Goal: Task Accomplishment & Management: Manage account settings

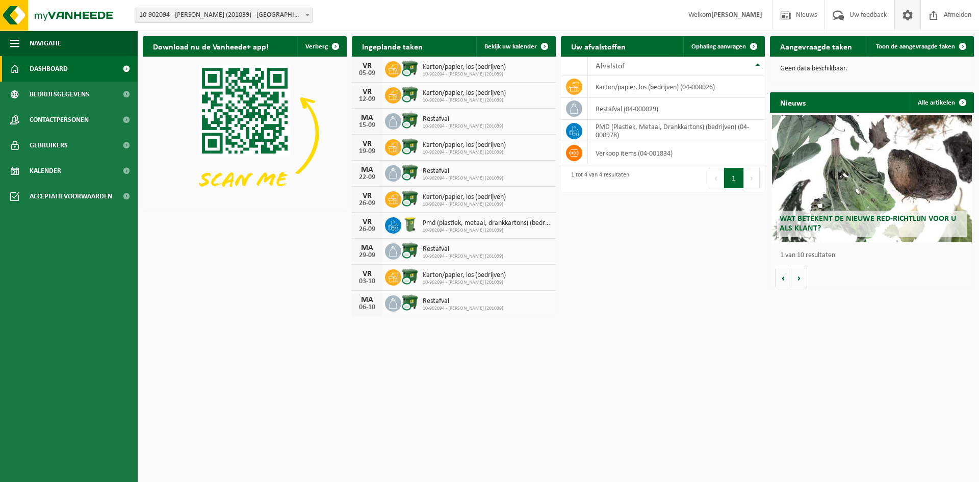
click at [903, 15] on span at bounding box center [907, 15] width 15 height 30
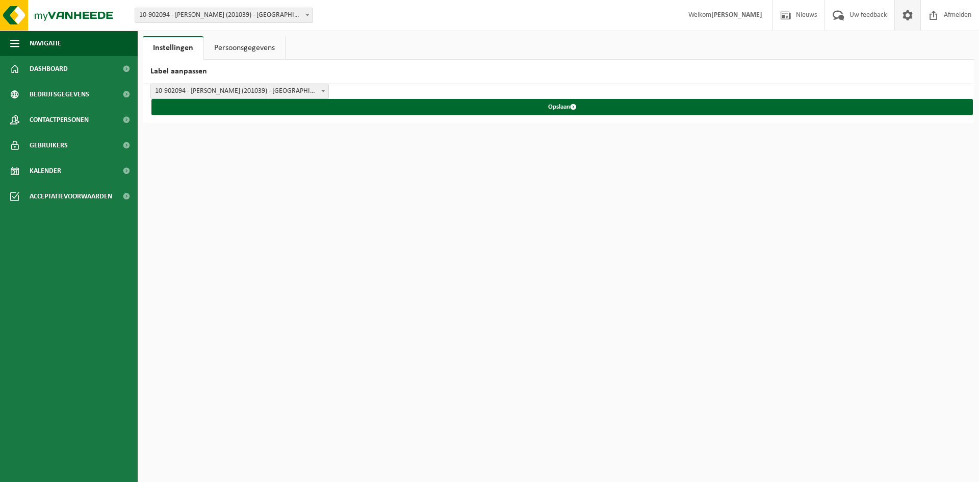
click at [903, 15] on span at bounding box center [907, 15] width 15 height 30
click at [713, 17] on strong "[PERSON_NAME]" at bounding box center [736, 15] width 51 height 8
click at [714, 10] on span "Welkom SANDRA VERMERSCH" at bounding box center [725, 15] width 94 height 30
click at [62, 72] on span "Dashboard" at bounding box center [49, 68] width 38 height 25
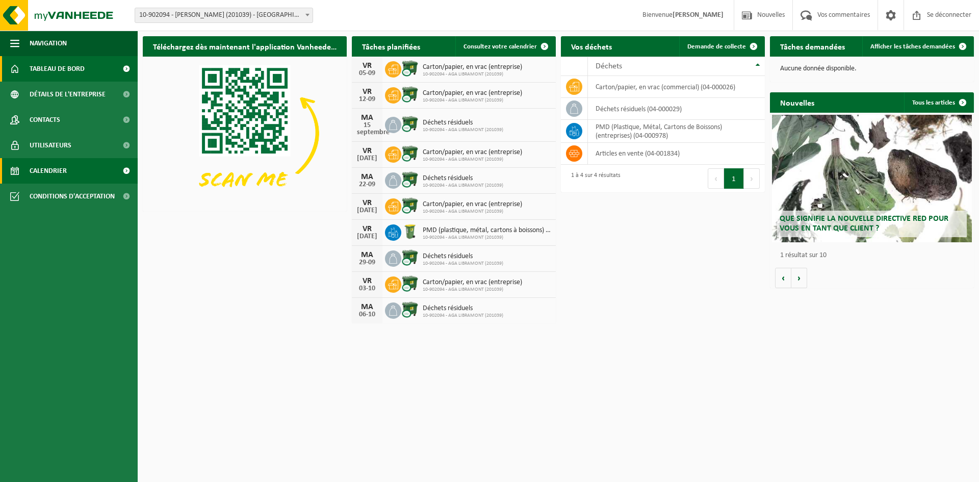
click at [57, 167] on font "Calendrier" at bounding box center [48, 171] width 37 height 8
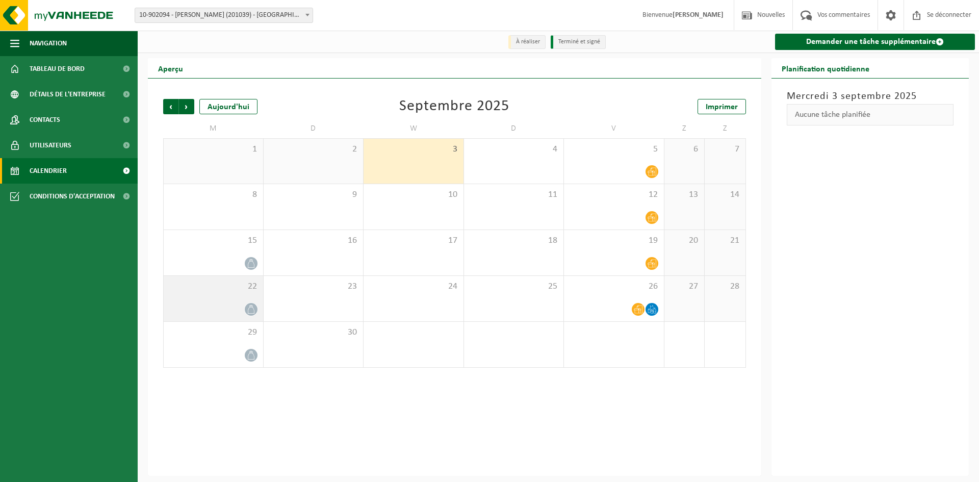
drag, startPoint x: 254, startPoint y: 303, endPoint x: 248, endPoint y: 306, distance: 6.2
click at [248, 306] on icon at bounding box center [251, 309] width 9 height 9
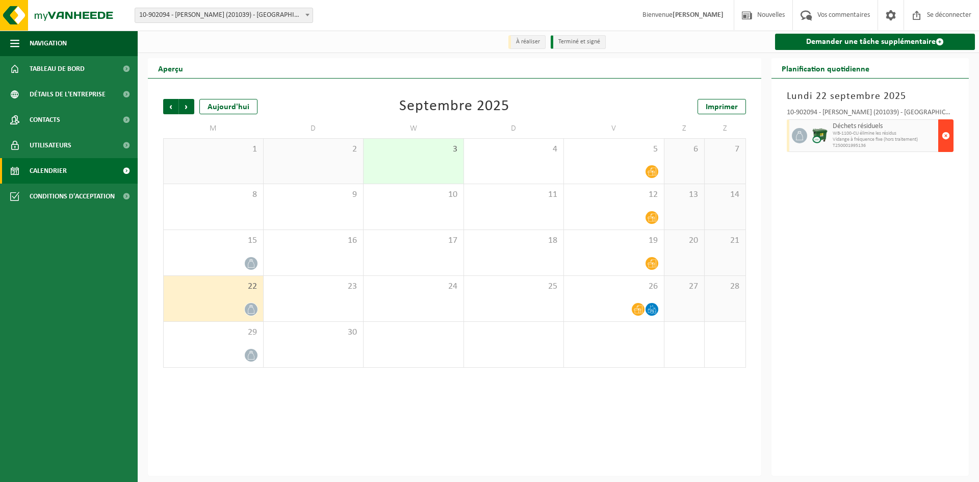
click at [946, 137] on span "button" at bounding box center [946, 135] width 8 height 20
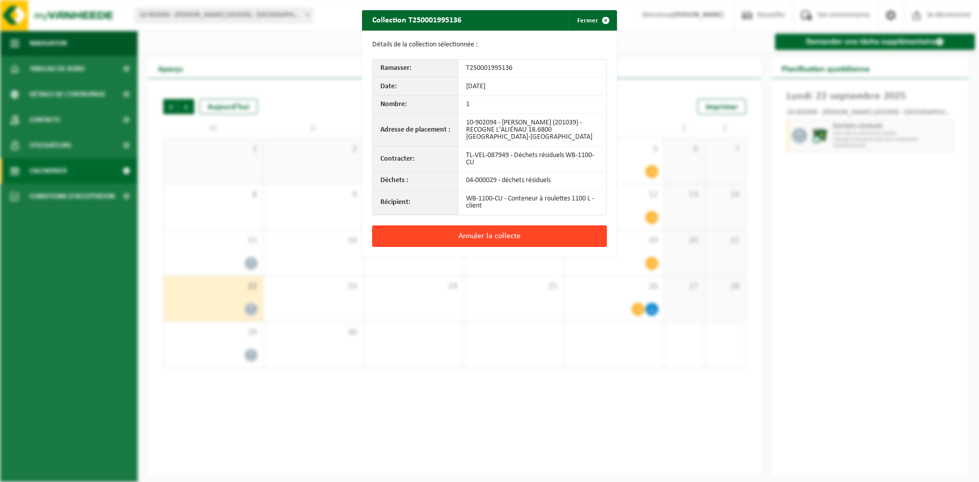
click at [448, 241] on button "Annuler la collecte" at bounding box center [489, 235] width 235 height 21
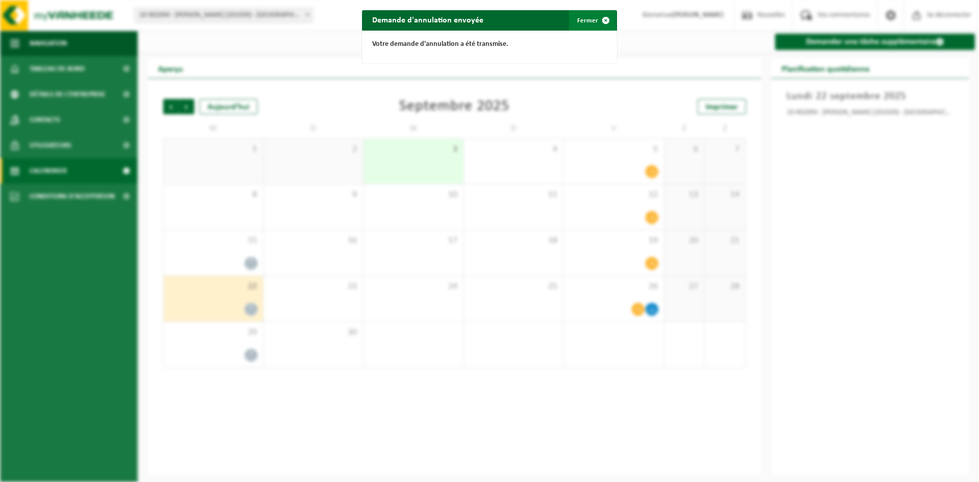
click at [603, 22] on span "button" at bounding box center [606, 20] width 20 height 20
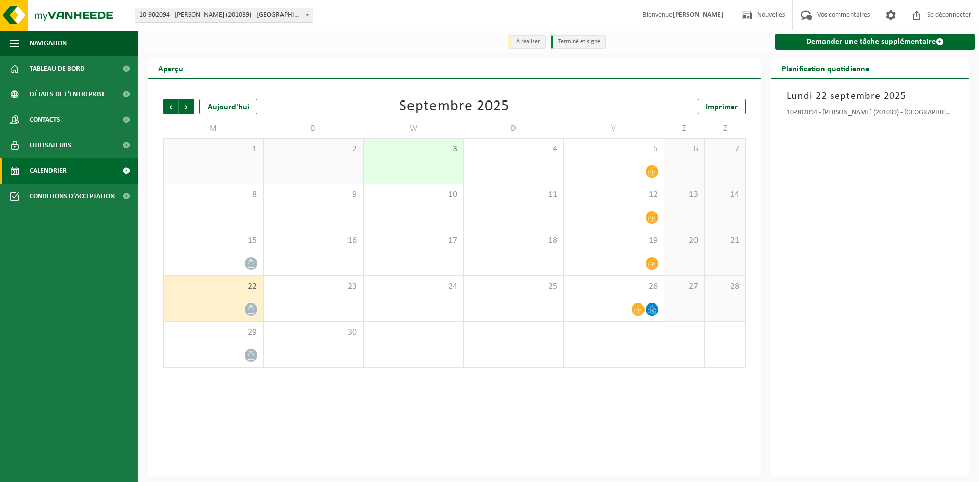
click at [237, 305] on div at bounding box center [213, 309] width 89 height 14
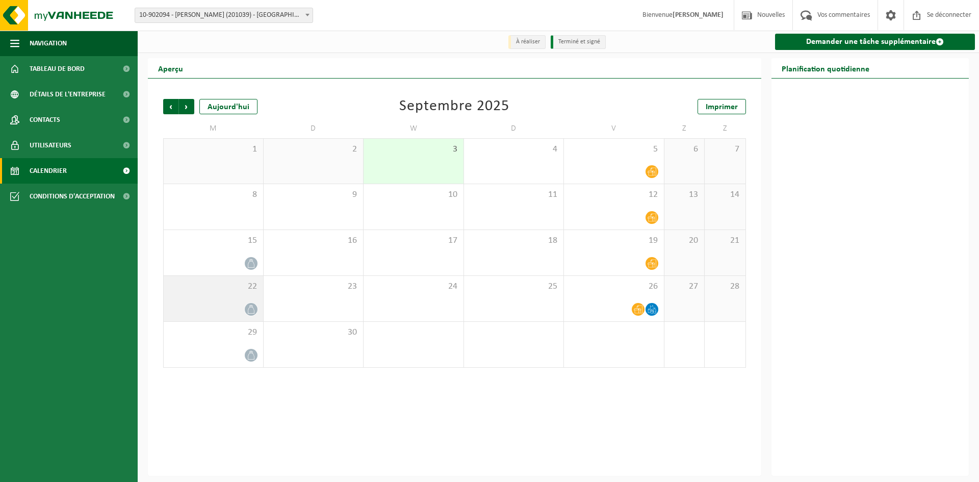
click at [237, 305] on div at bounding box center [213, 309] width 89 height 14
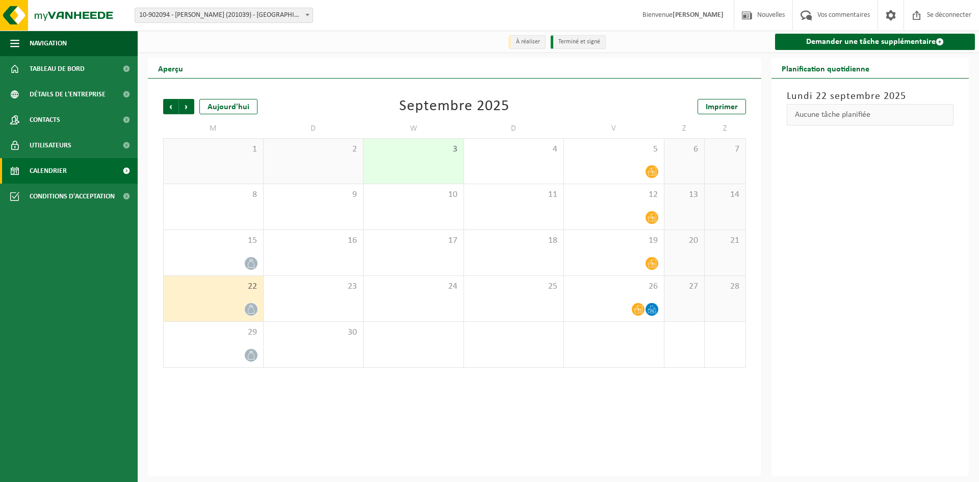
click at [856, 113] on font "Aucune tâche planifiée" at bounding box center [832, 115] width 75 height 8
click at [253, 306] on icon at bounding box center [251, 309] width 9 height 9
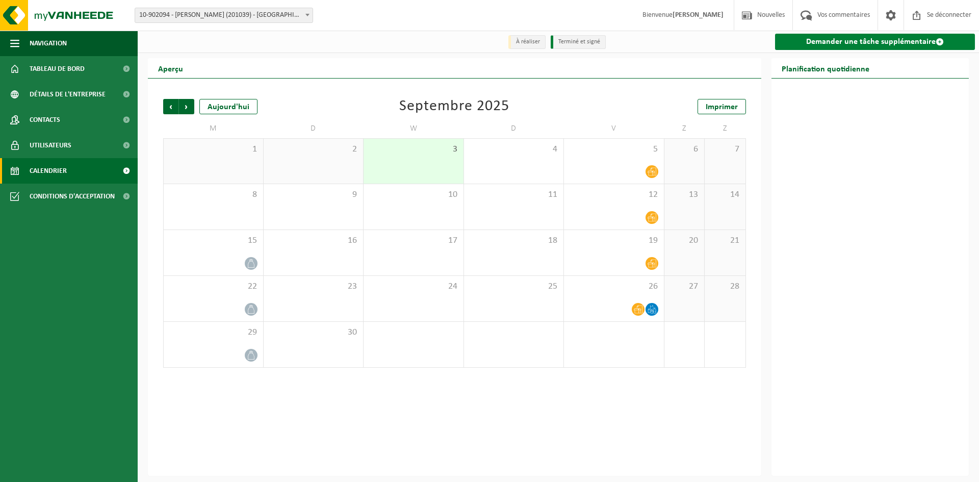
click at [911, 40] on font "Demander une tâche supplémentaire" at bounding box center [871, 42] width 130 height 8
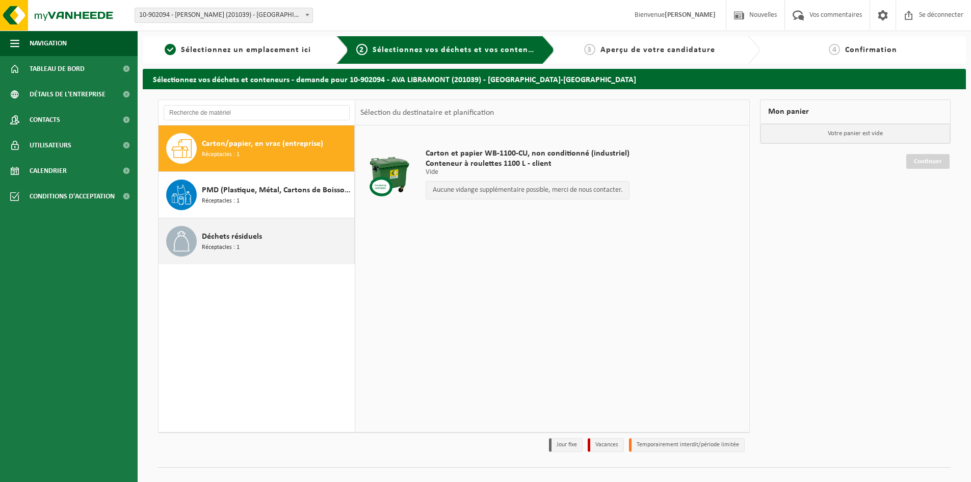
click at [247, 243] on div "Déchets résiduels Réceptacles : 1" at bounding box center [277, 241] width 150 height 31
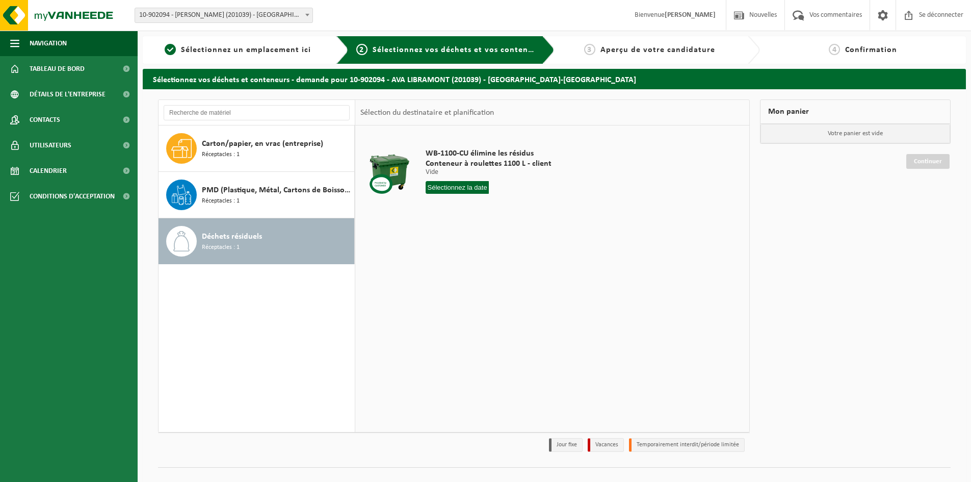
click at [457, 183] on input "text" at bounding box center [457, 187] width 63 height 13
click at [438, 301] on div "1 2 3 4 5 6 7 8 9 10 11 12 13 14 15 16 17 18 19 20 21 22 23 24 25 26 27 28 29 3…" at bounding box center [491, 288] width 131 height 82
click at [437, 306] on div "1 2 3 4 5 6 7 8 9 10 11 12 13 14 15 16 17 18 19 20 21 22 23 24 25 26 27 28 29 3…" at bounding box center [491, 288] width 131 height 82
click at [436, 292] on div "1 2 3 4 5 6 7 8 9 10 11 12 13 14 15 16 17 18 19 20 21 22 23 24 25 26 27 28 29 3…" at bounding box center [491, 288] width 131 height 82
click at [436, 270] on font "8" at bounding box center [436, 272] width 4 height 8
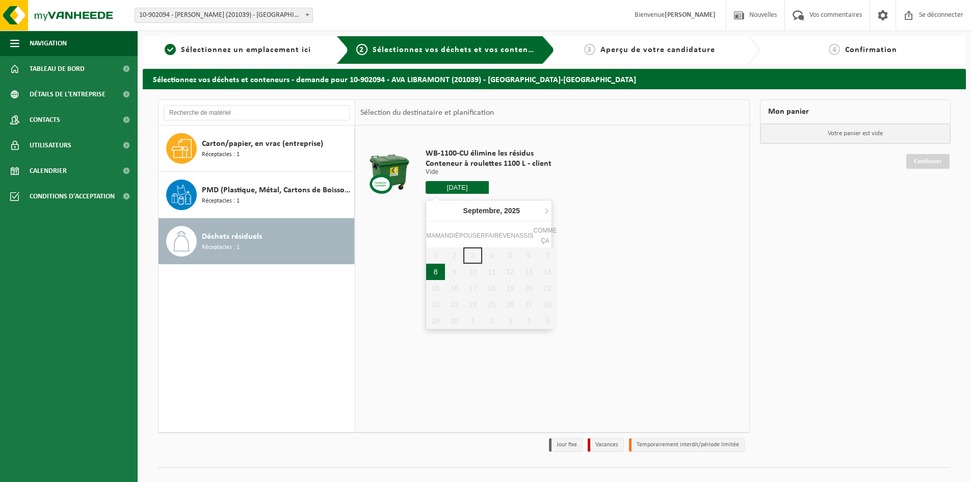
type input "Van 2025-09-08"
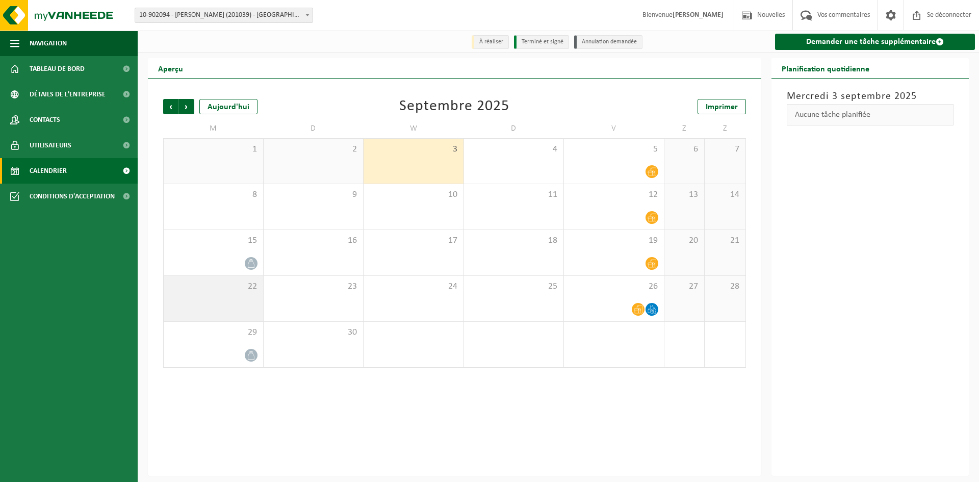
click at [251, 312] on div "22" at bounding box center [213, 298] width 99 height 45
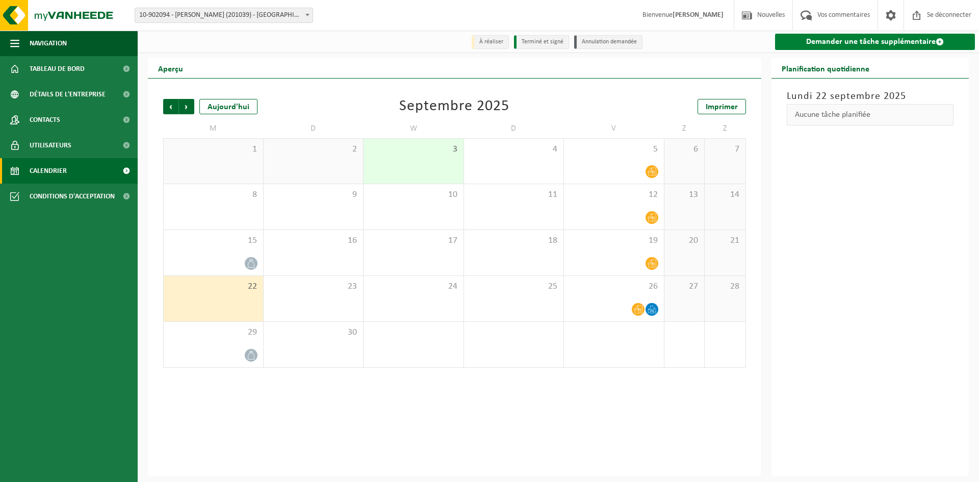
click at [900, 43] on font "Demander une tâche supplémentaire" at bounding box center [871, 42] width 130 height 8
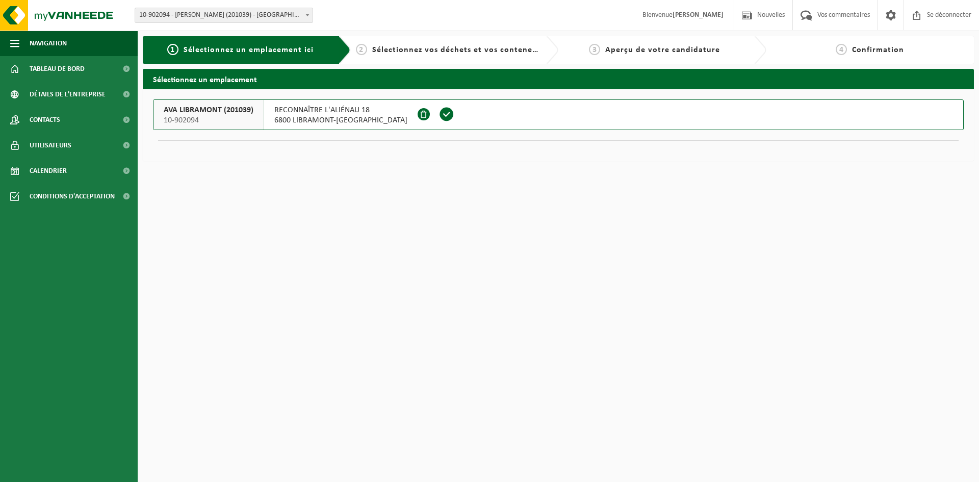
click at [360, 118] on font "6800 LIBRAMONT-CHEVIGNY" at bounding box center [340, 120] width 133 height 8
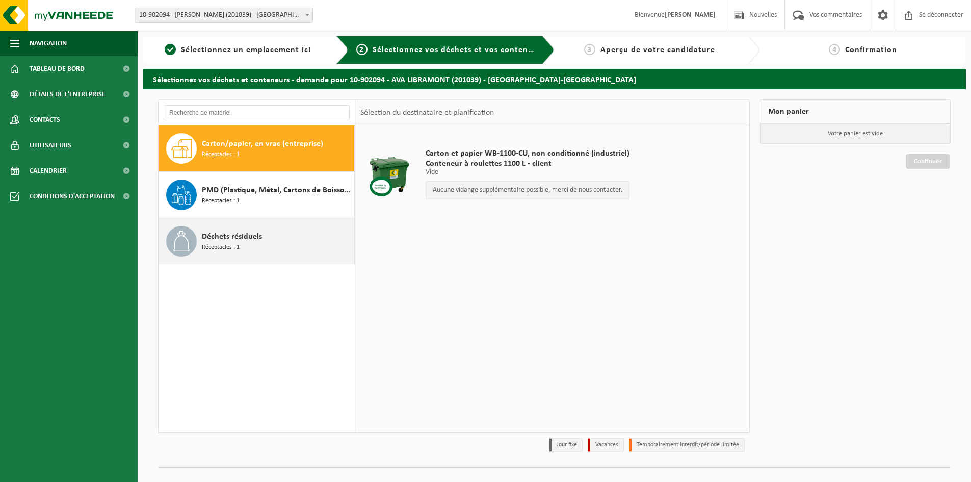
click at [219, 247] on font "Réceptacles : 1" at bounding box center [221, 247] width 38 height 6
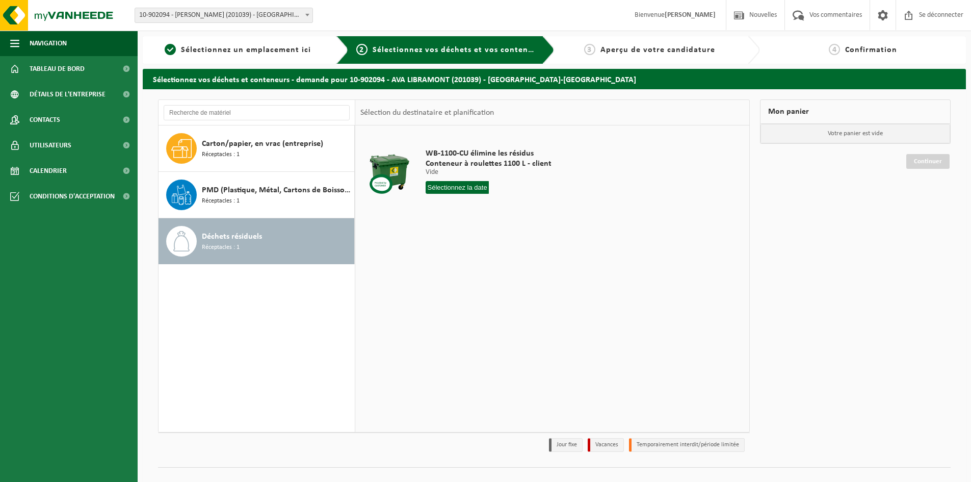
click at [460, 186] on input "text" at bounding box center [457, 187] width 63 height 13
click at [437, 301] on div "1 2 3 4 5 6 7 8 9 10 11 12 13 14 15 16 17 18 19 20 21 22 23 24 25 26 27 28 29 3…" at bounding box center [491, 288] width 131 height 82
click at [468, 273] on div "1 2 3 4 5 6 7 8 9 10 11 12 13 14 15 16 17 18 19 20 21 22 23 24 25 26 27 28 29 3…" at bounding box center [491, 288] width 131 height 82
click at [458, 271] on div "1 2 3 4 5 6 7 8 9 10 11 12 13 14 15 16 17 18 19 20 21 22 23 24 25 26 27 28 29 3…" at bounding box center [491, 288] width 131 height 82
click at [430, 308] on div "1 2 3 4 5 6 7 8 9 10 11 12 13 14 15 16 17 18 19 20 21 22 23 24 25 26 27 28 29 3…" at bounding box center [491, 288] width 131 height 82
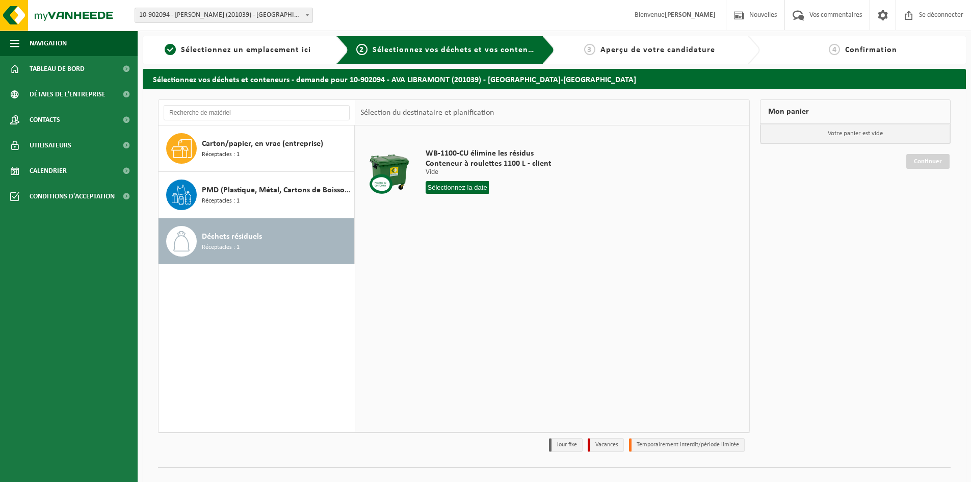
click at [568, 162] on td "WB-1100-CU élimine les résidus Conteneur à roulettes 1100 L - client Vide Vide …" at bounding box center [581, 174] width 326 height 86
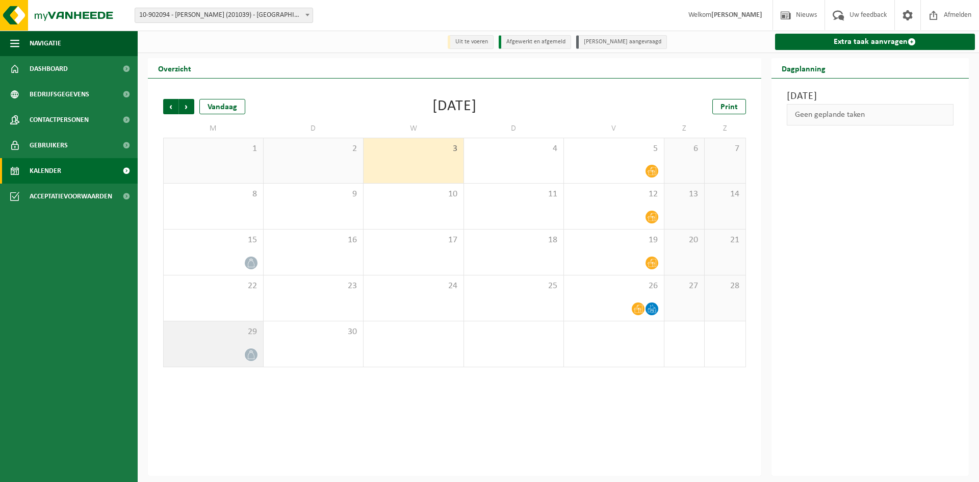
click at [234, 338] on span "29" at bounding box center [213, 331] width 89 height 11
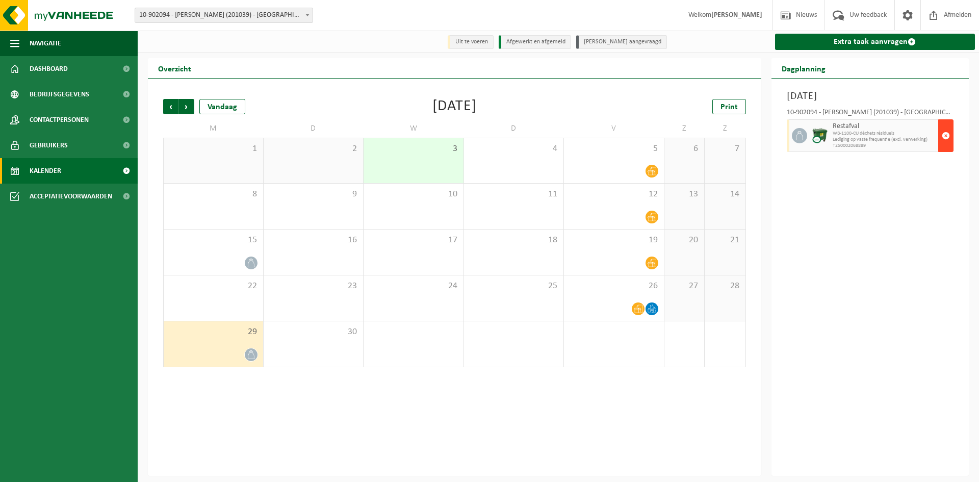
click at [944, 135] on span "button" at bounding box center [946, 135] width 8 height 20
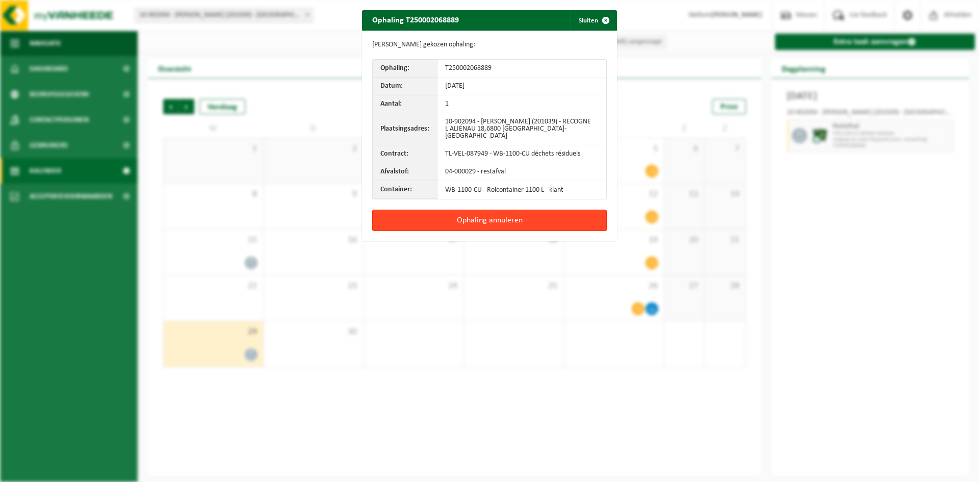
click at [497, 210] on button "Ophaling annuleren" at bounding box center [489, 220] width 235 height 21
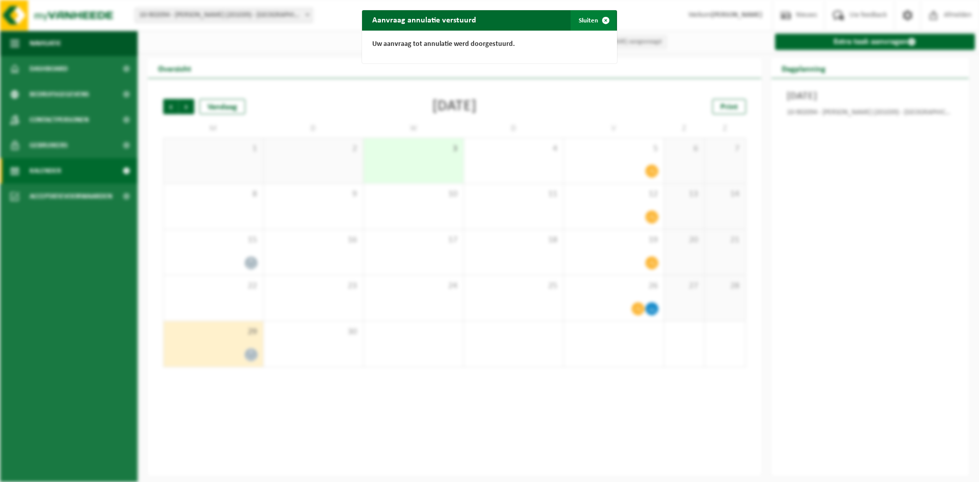
click at [605, 19] on span "button" at bounding box center [606, 20] width 20 height 20
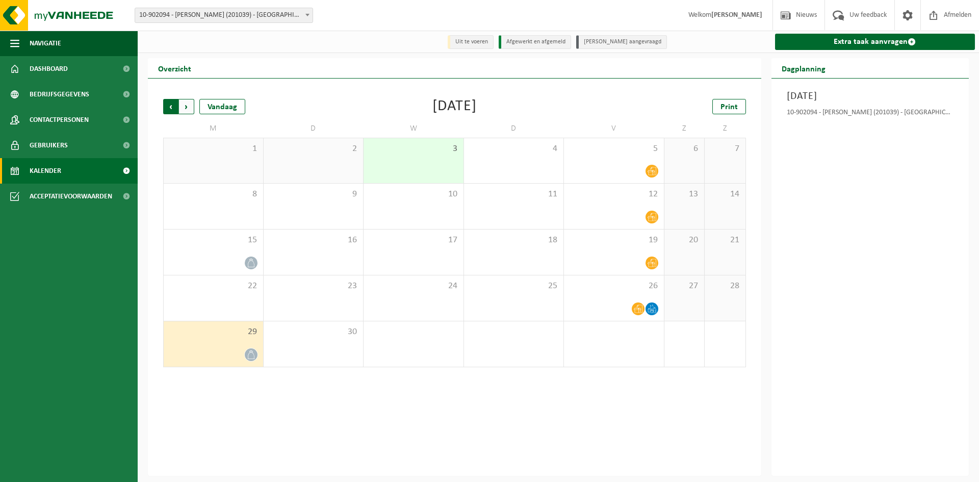
click at [190, 110] on span "Volgende" at bounding box center [186, 106] width 15 height 15
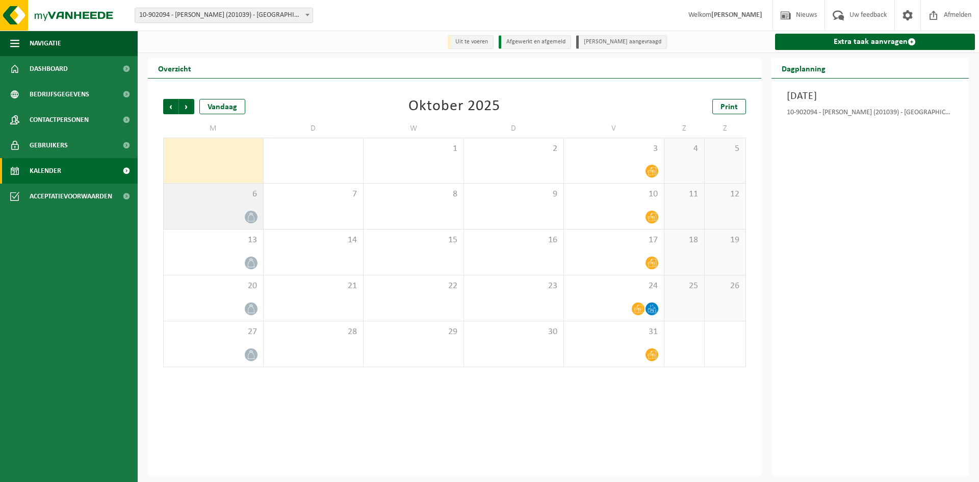
click at [247, 215] on icon at bounding box center [251, 217] width 9 height 9
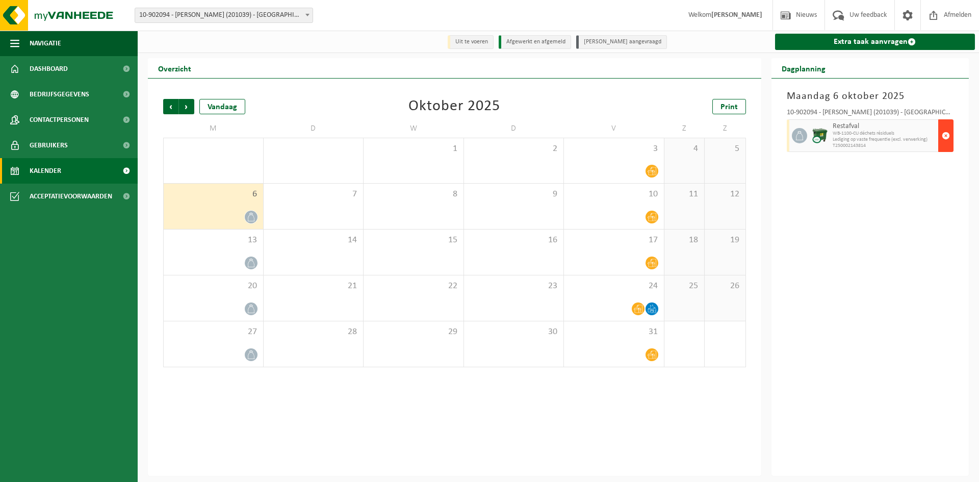
click at [946, 135] on span "button" at bounding box center [946, 135] width 8 height 20
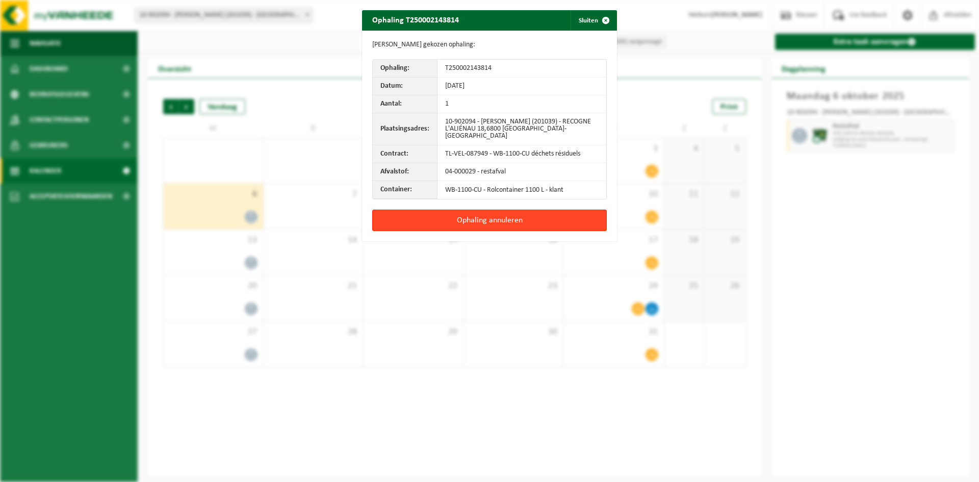
click at [531, 217] on button "Ophaling annuleren" at bounding box center [489, 220] width 235 height 21
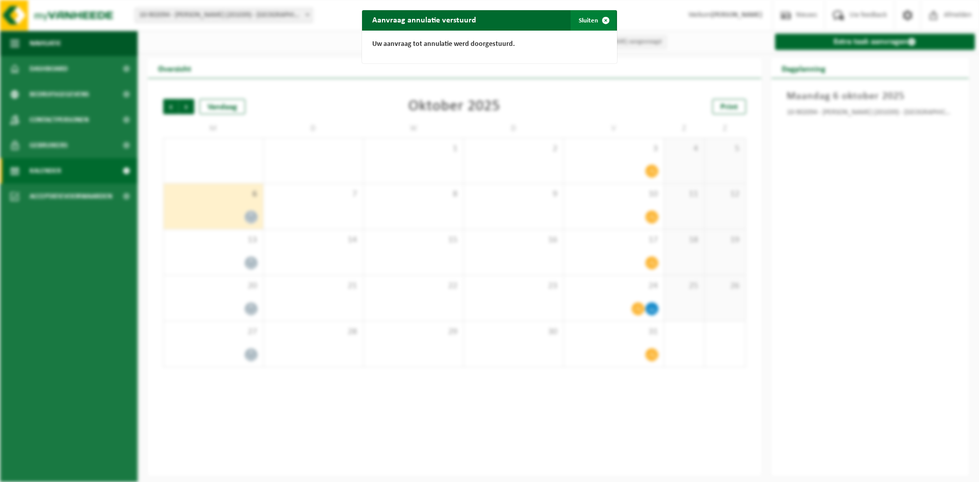
click at [606, 22] on span "button" at bounding box center [606, 20] width 20 height 20
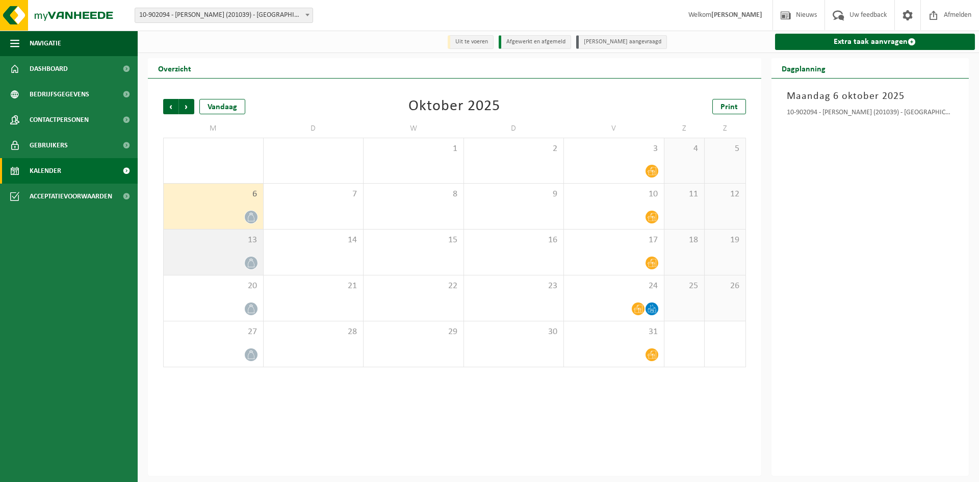
click at [234, 264] on div at bounding box center [213, 263] width 89 height 14
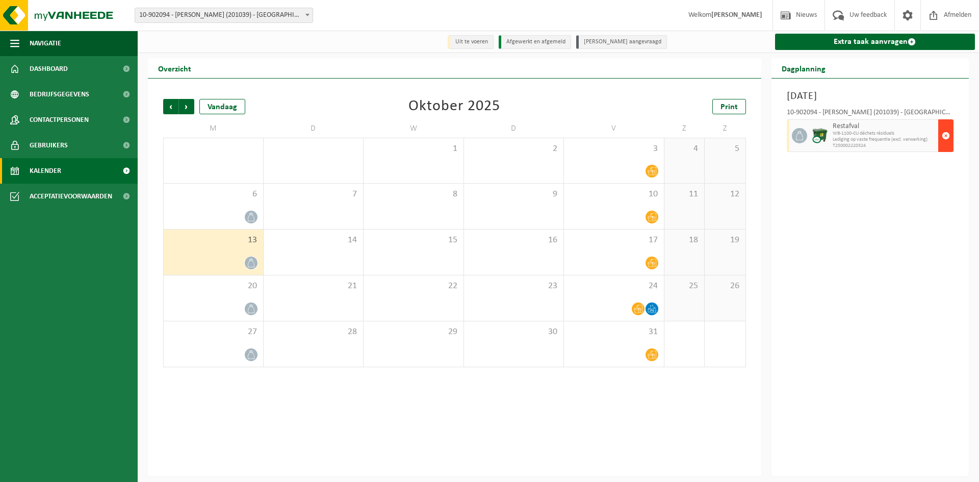
click at [947, 132] on span "button" at bounding box center [946, 135] width 8 height 20
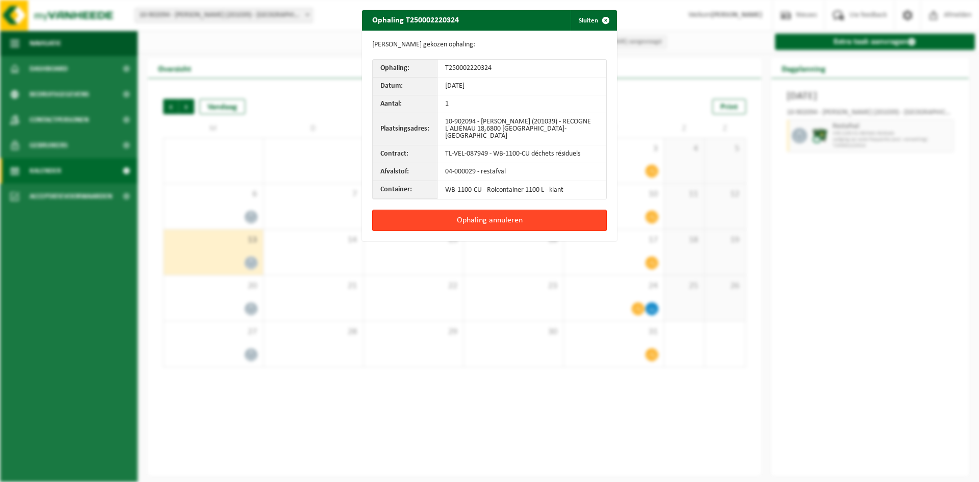
click at [529, 215] on button "Ophaling annuleren" at bounding box center [489, 220] width 235 height 21
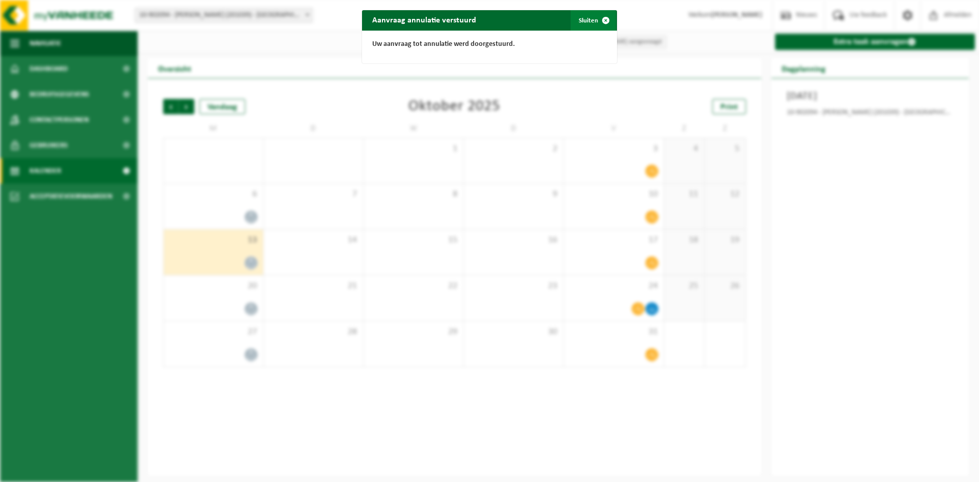
click at [601, 22] on span "button" at bounding box center [606, 20] width 20 height 20
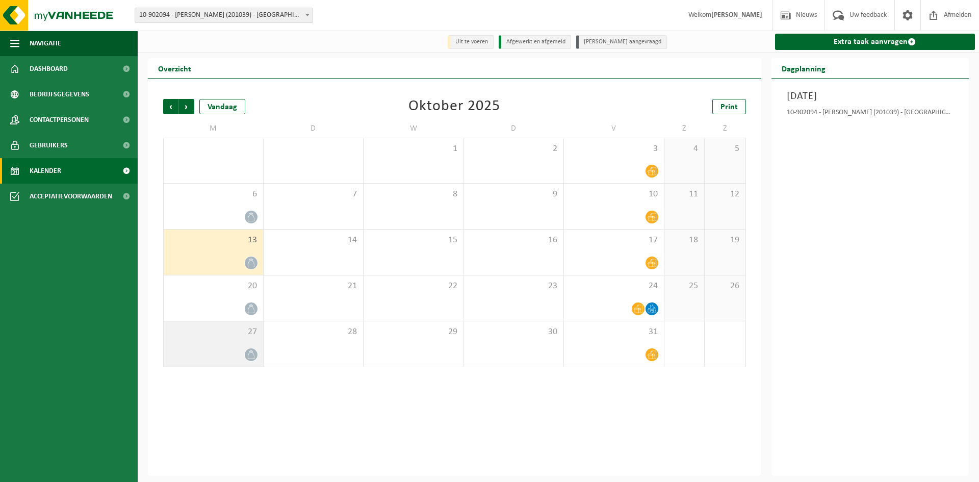
click at [242, 350] on div at bounding box center [213, 355] width 89 height 14
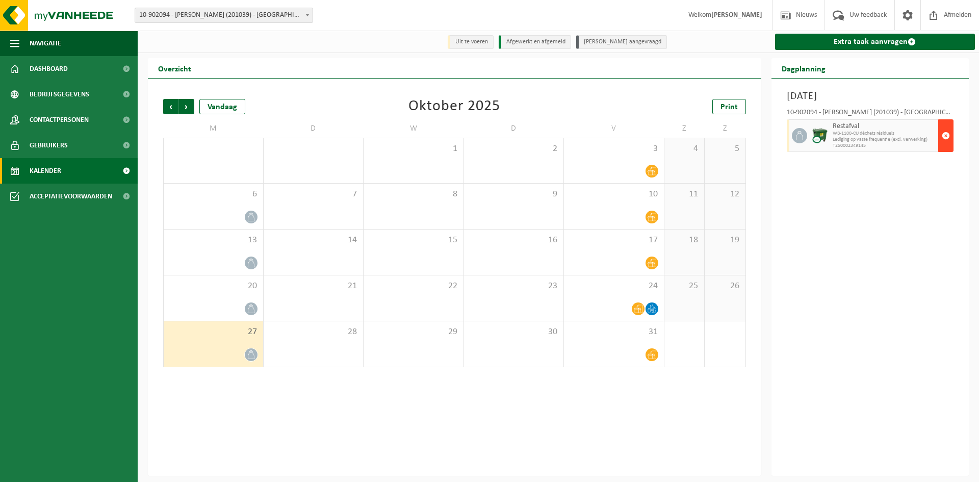
click at [950, 138] on button "button" at bounding box center [945, 135] width 15 height 33
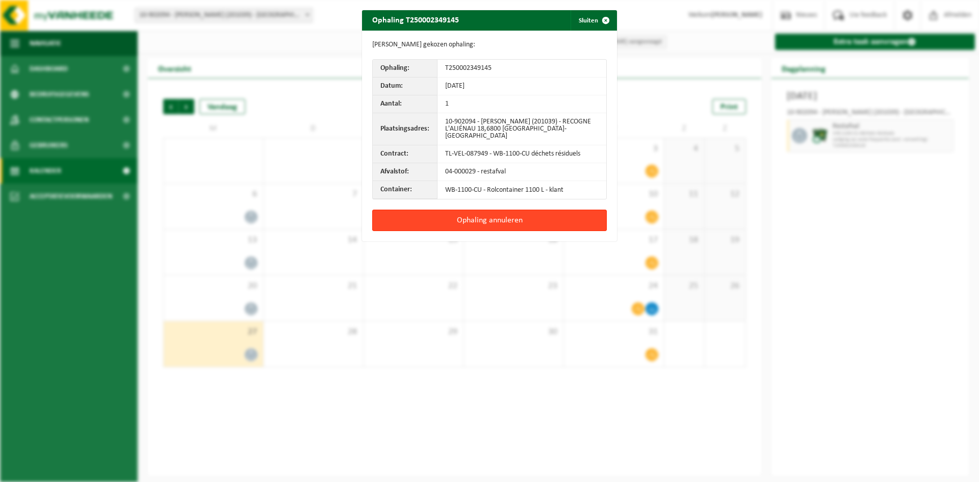
click at [434, 218] on button "Ophaling annuleren" at bounding box center [489, 220] width 235 height 21
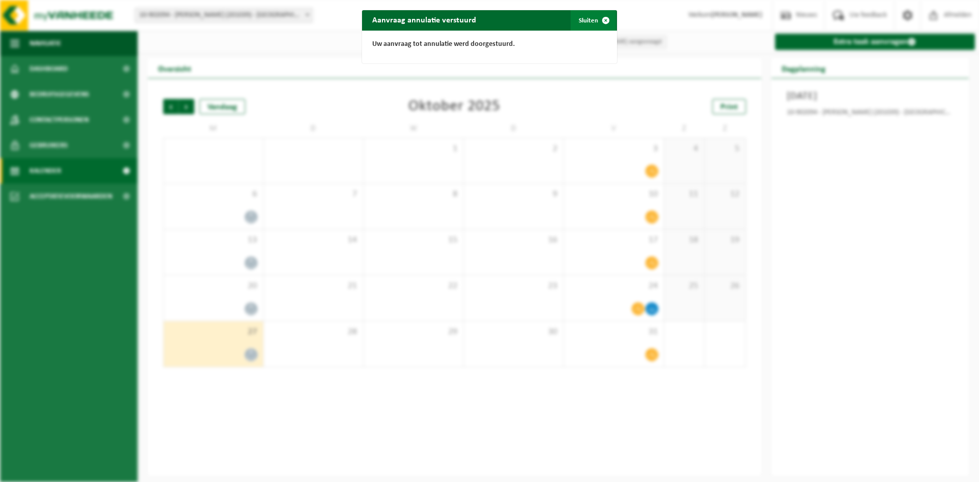
click at [596, 23] on span "button" at bounding box center [606, 20] width 20 height 20
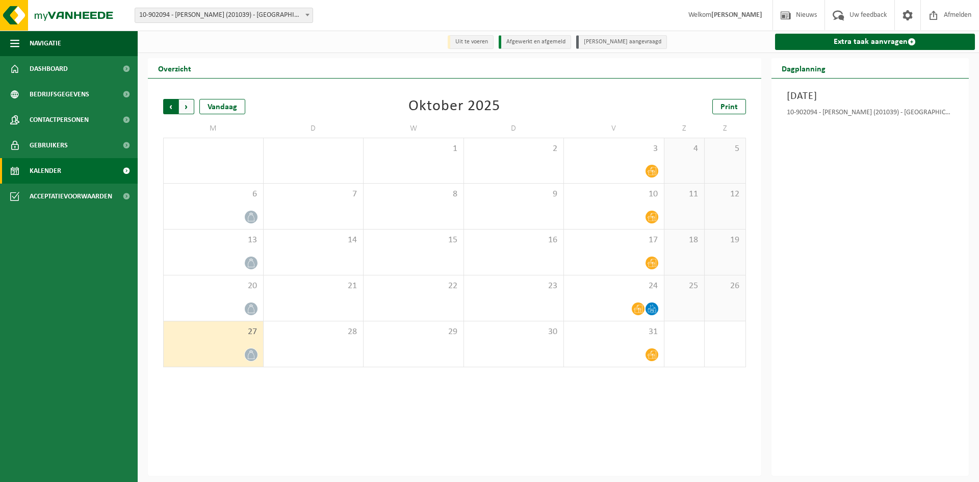
click at [188, 109] on span "Volgende" at bounding box center [186, 106] width 15 height 15
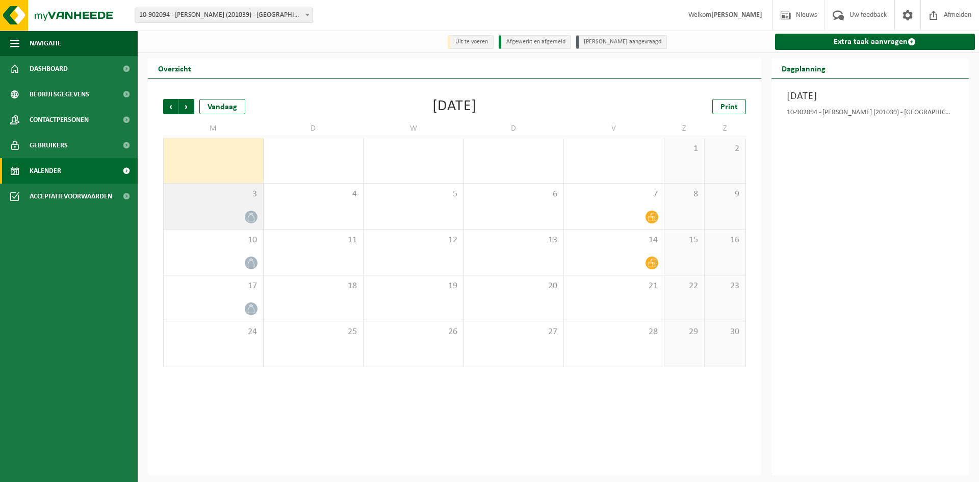
click at [253, 216] on icon at bounding box center [251, 217] width 9 height 9
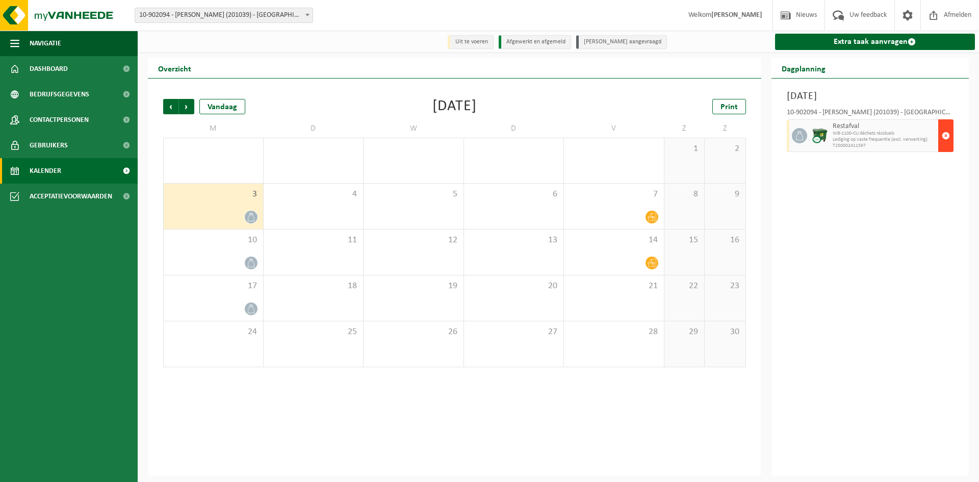
click at [950, 137] on button "button" at bounding box center [945, 135] width 15 height 33
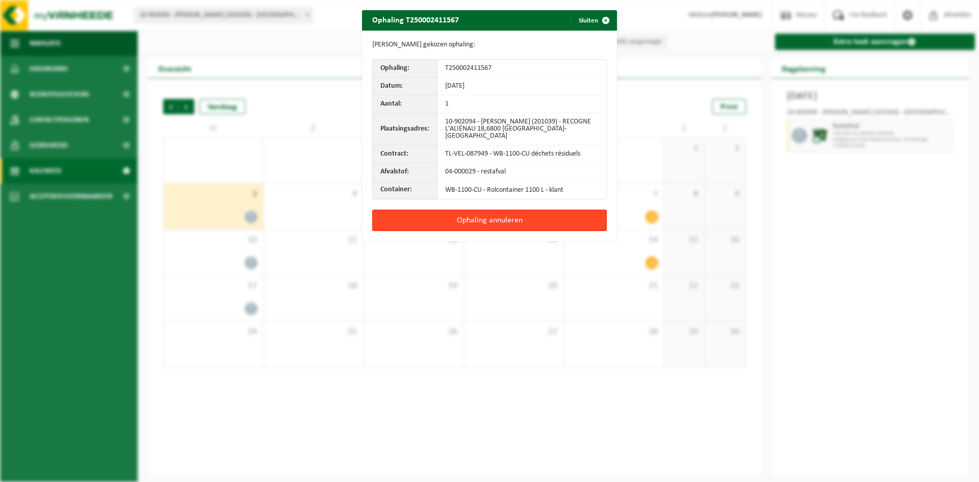
click at [491, 218] on button "Ophaling annuleren" at bounding box center [489, 220] width 235 height 21
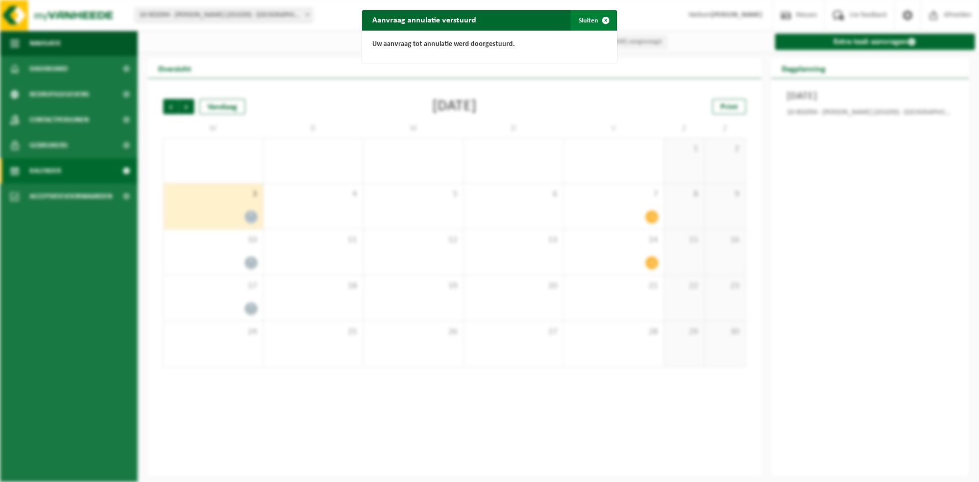
click at [605, 19] on span "button" at bounding box center [606, 20] width 20 height 20
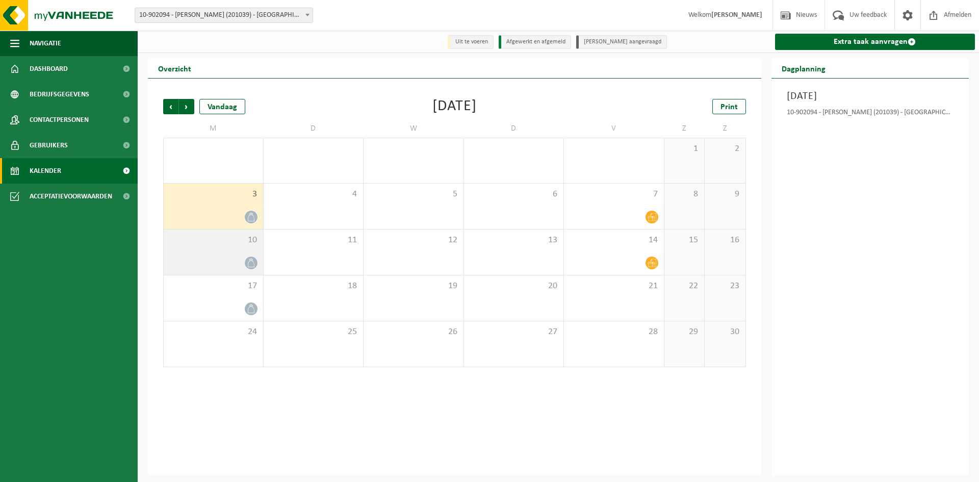
click at [224, 262] on div at bounding box center [213, 263] width 89 height 14
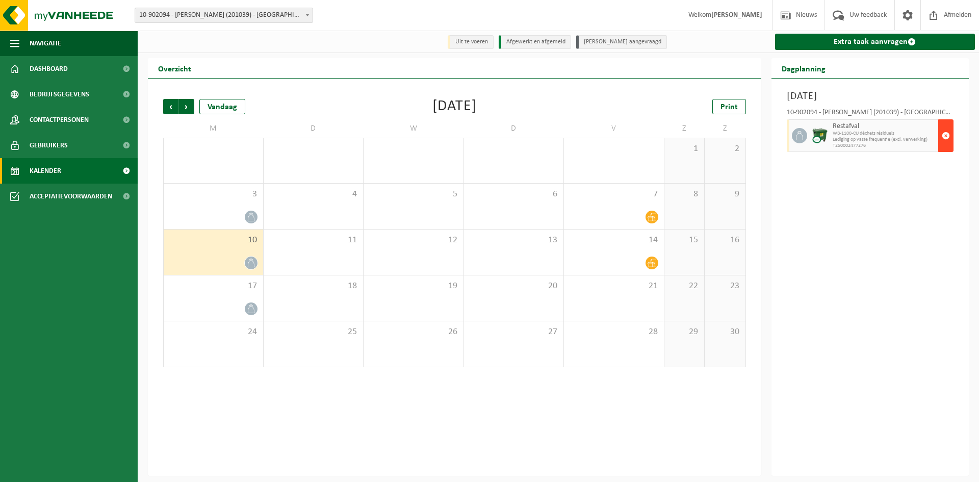
click at [952, 145] on button "button" at bounding box center [945, 135] width 15 height 33
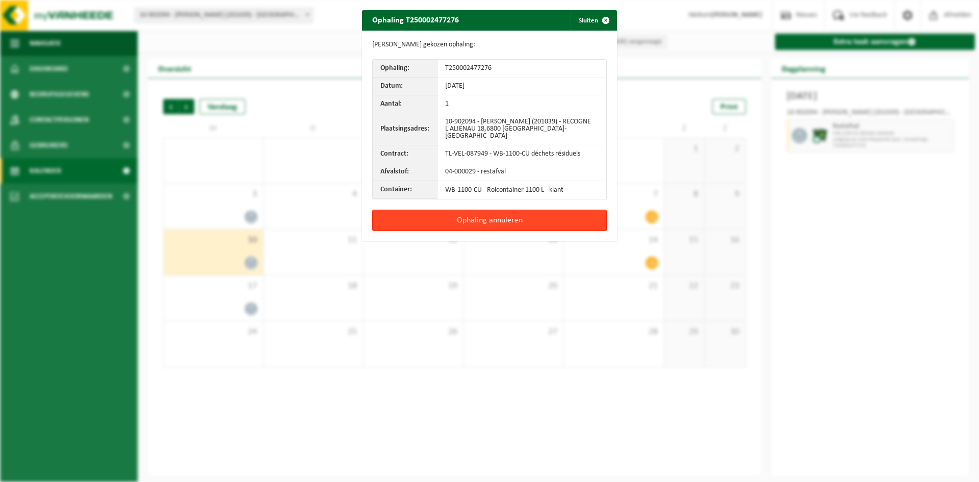
click at [464, 213] on button "Ophaling annuleren" at bounding box center [489, 220] width 235 height 21
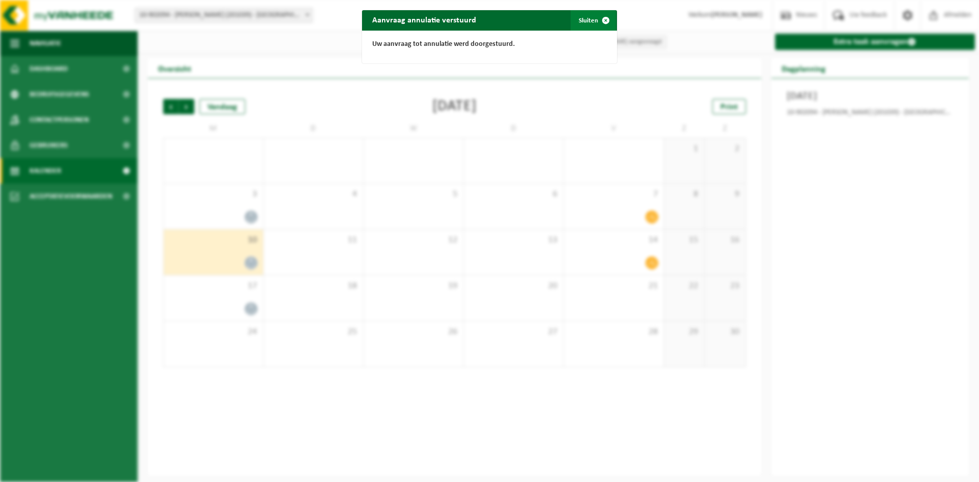
click at [586, 22] on button "Sluiten" at bounding box center [593, 20] width 45 height 20
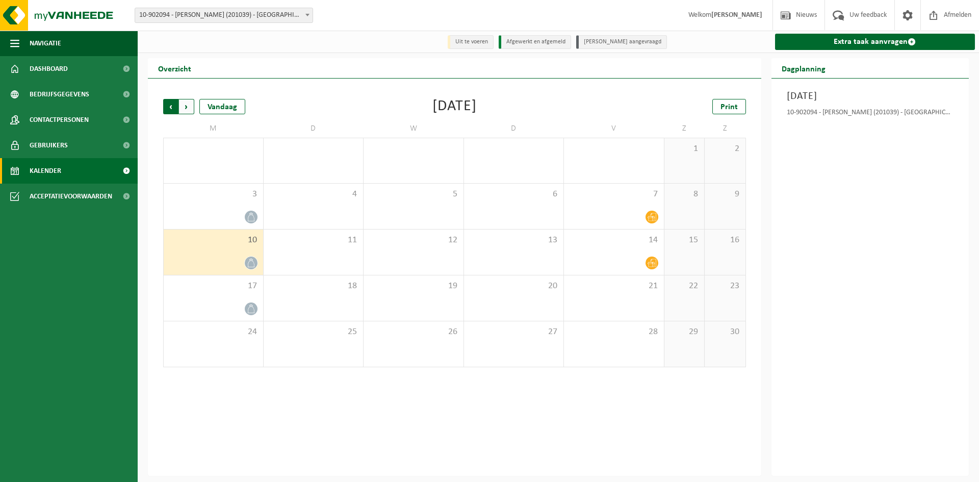
click at [185, 106] on span "Volgende" at bounding box center [186, 106] width 15 height 15
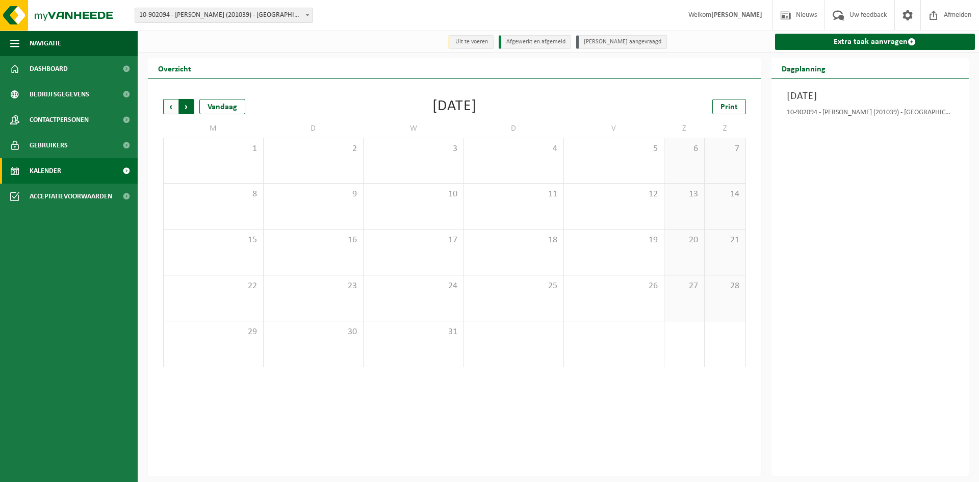
click at [172, 107] on span "Vorige" at bounding box center [170, 106] width 15 height 15
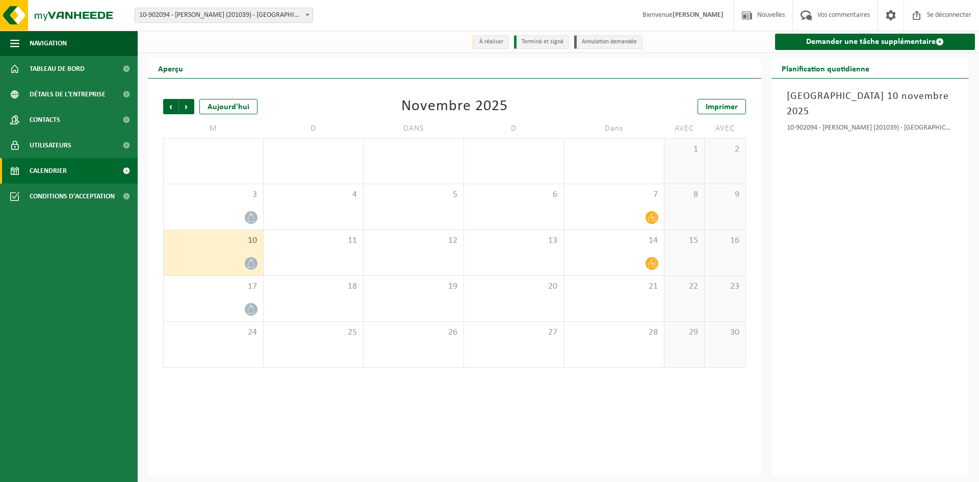
click at [178, 107] on div "Suivant" at bounding box center [186, 106] width 16 height 15
click at [173, 107] on span "Précédent" at bounding box center [170, 106] width 15 height 15
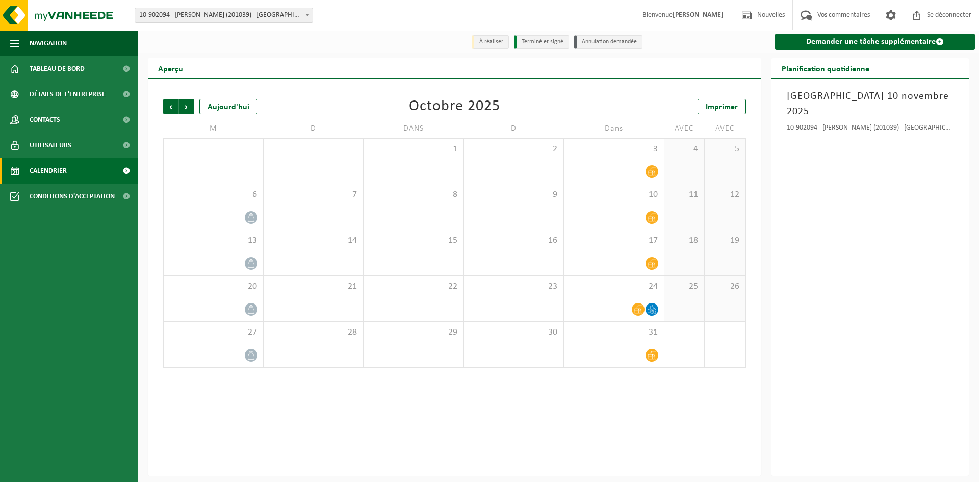
click at [173, 107] on span "Précédent" at bounding box center [170, 106] width 15 height 15
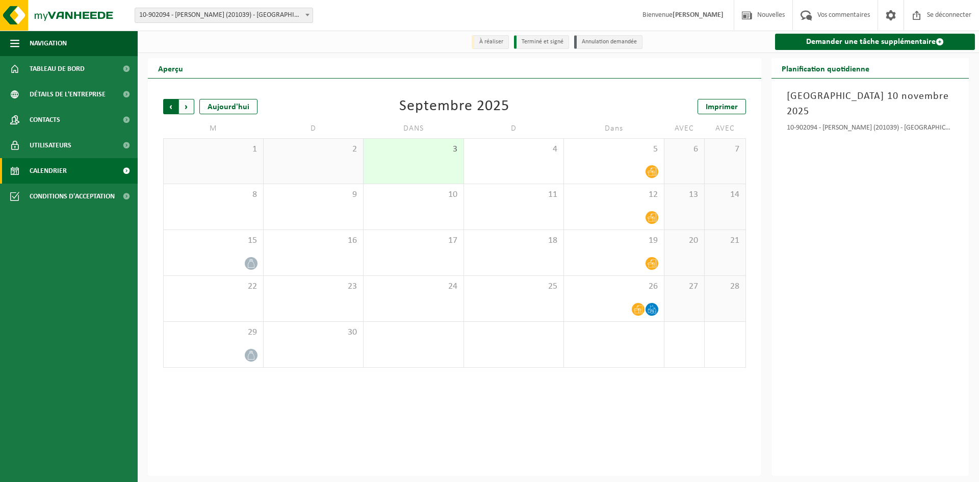
click at [181, 107] on span "Suivant" at bounding box center [186, 106] width 15 height 15
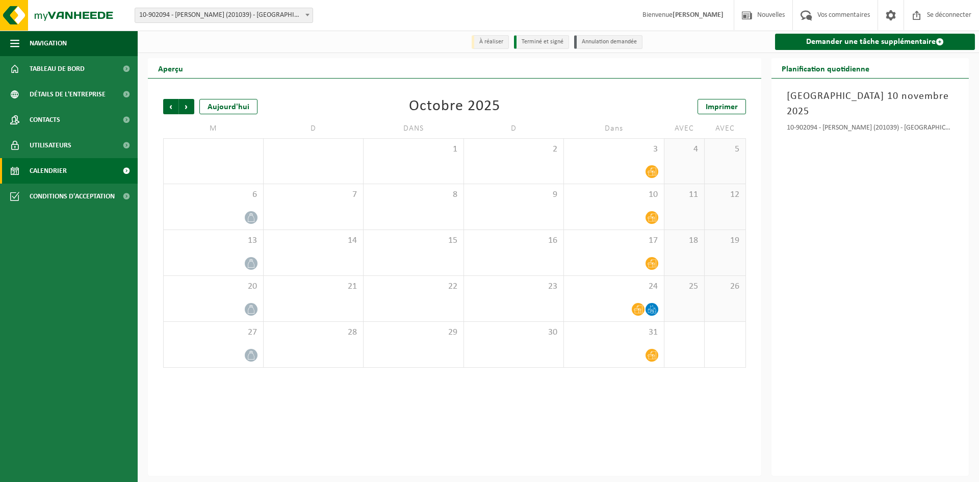
click at [181, 107] on span "Suivant" at bounding box center [186, 106] width 15 height 15
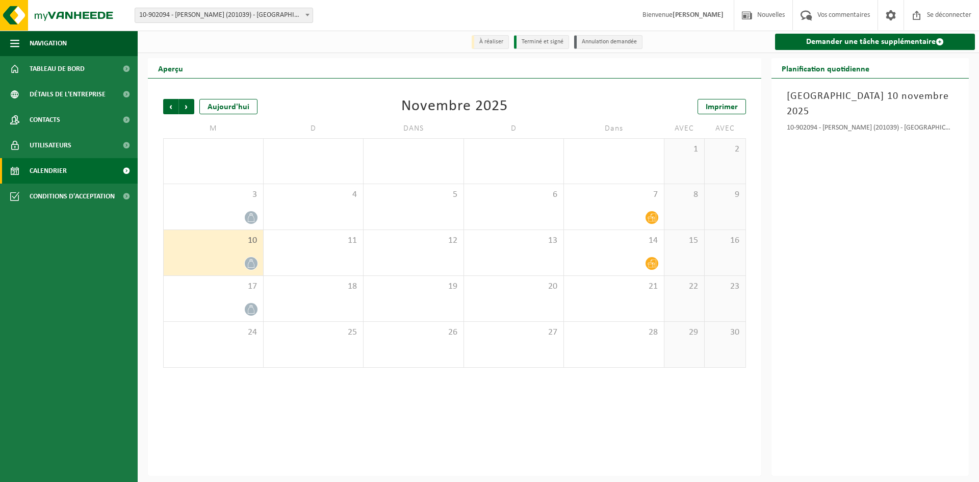
click at [181, 107] on span "Suivant" at bounding box center [186, 106] width 15 height 15
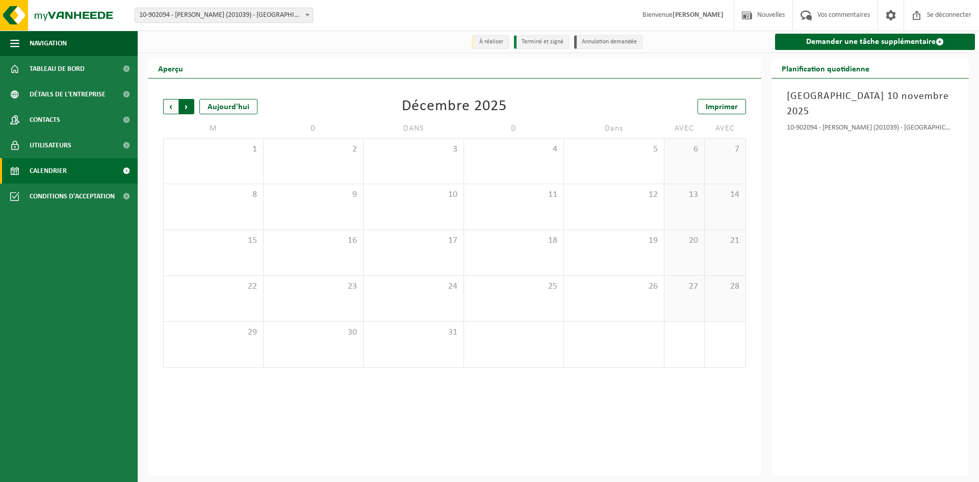
click at [169, 107] on span "Précédent" at bounding box center [170, 106] width 15 height 15
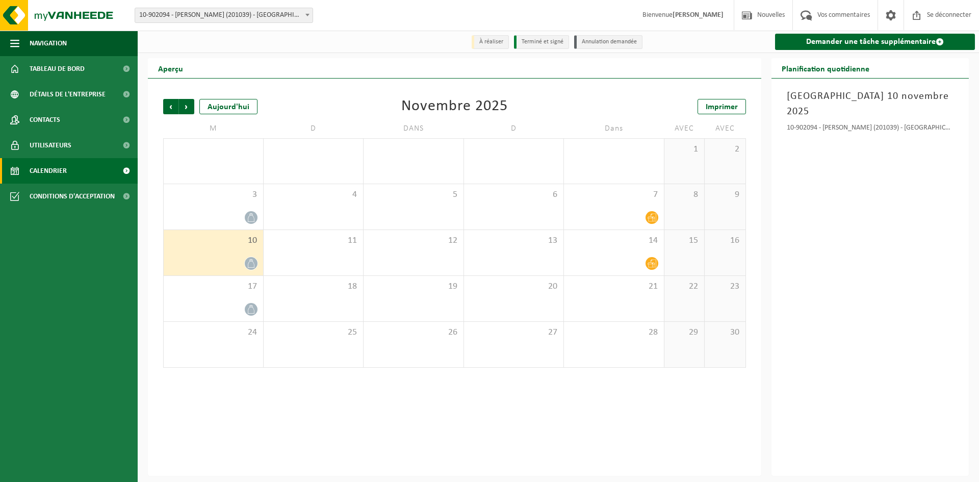
click at [169, 107] on span "Précédent" at bounding box center [170, 106] width 15 height 15
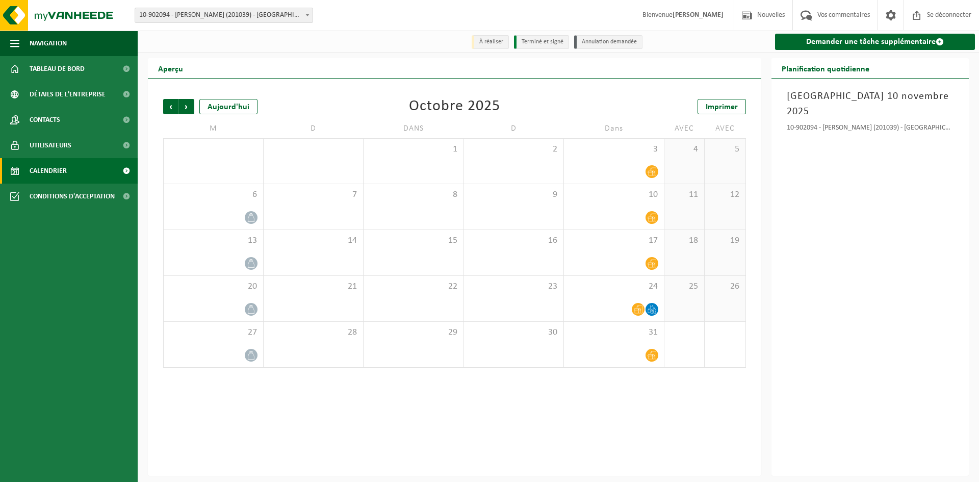
click at [169, 107] on span "Précédent" at bounding box center [170, 106] width 15 height 15
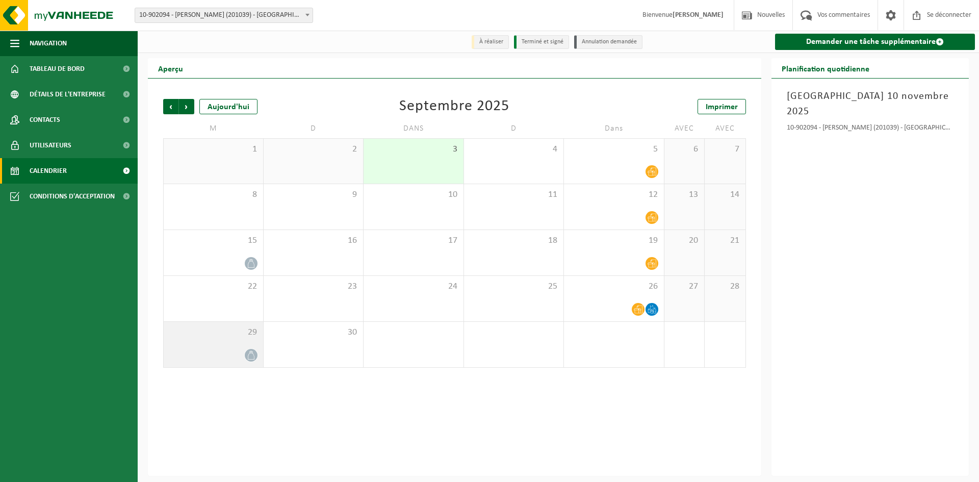
click at [247, 351] on span at bounding box center [251, 355] width 13 height 13
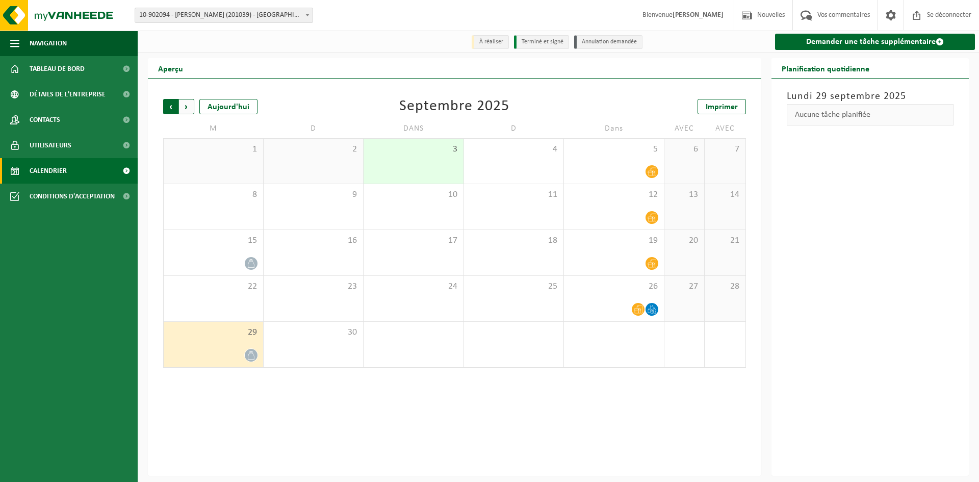
click at [186, 110] on span "Suivant" at bounding box center [186, 106] width 15 height 15
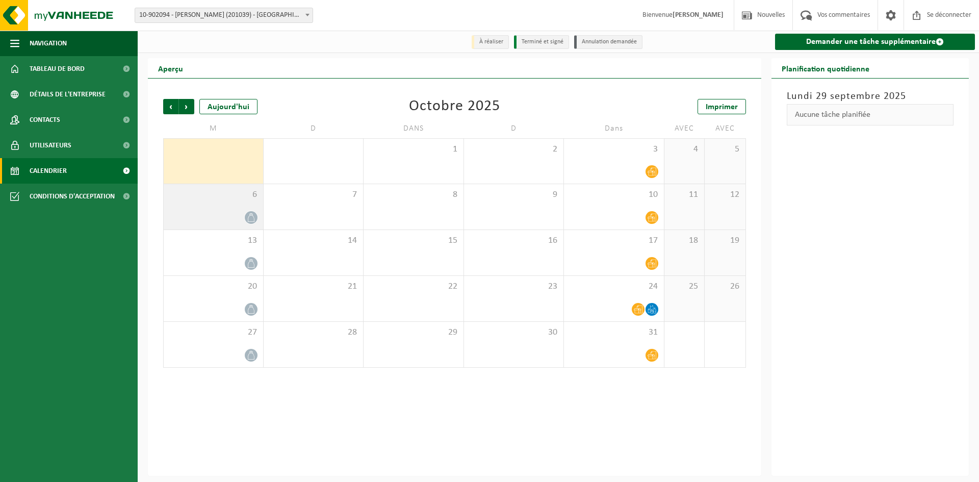
click at [223, 210] on div "6" at bounding box center [213, 206] width 99 height 45
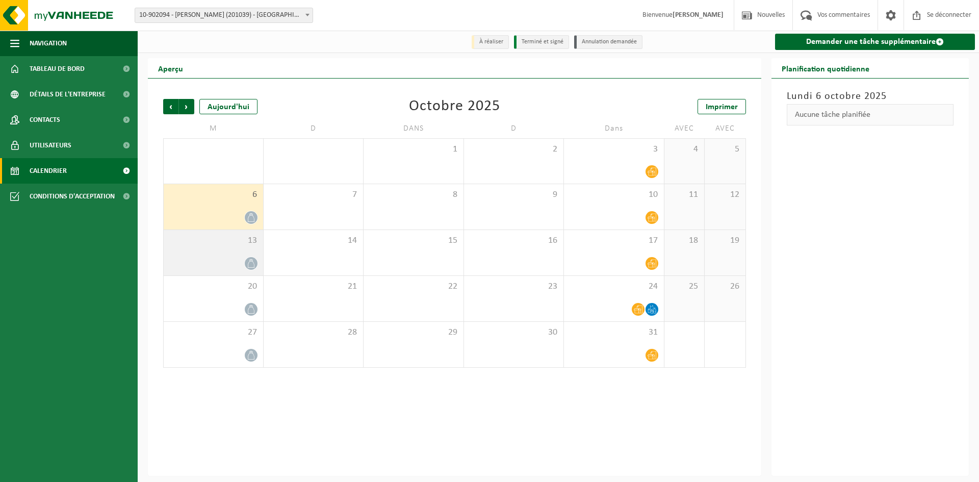
click at [226, 242] on span "13" at bounding box center [213, 240] width 89 height 11
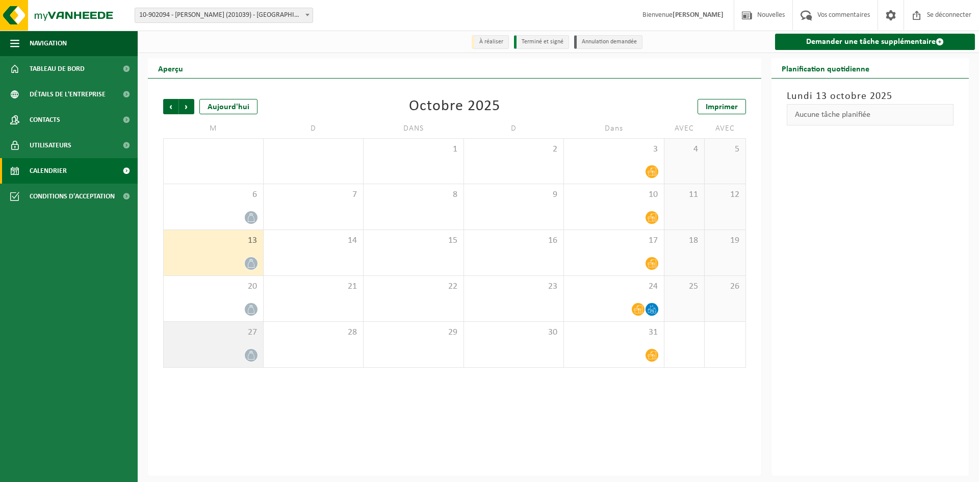
click at [243, 333] on span "27" at bounding box center [213, 332] width 89 height 11
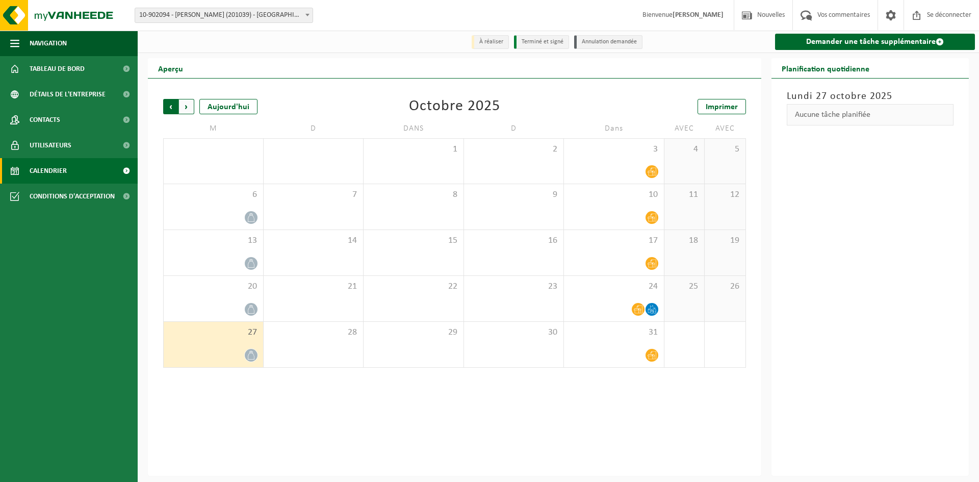
click at [191, 105] on span "Suivant" at bounding box center [186, 106] width 15 height 15
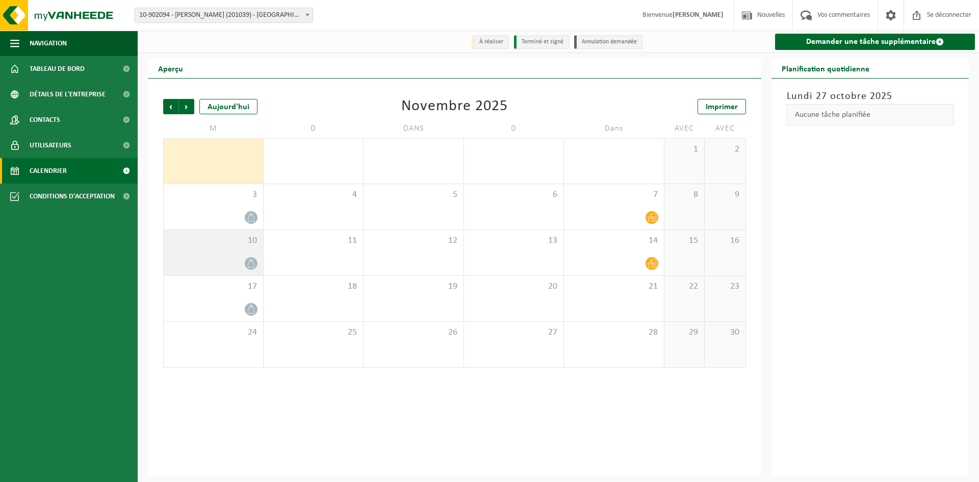
click at [221, 245] on span "10" at bounding box center [213, 240] width 89 height 11
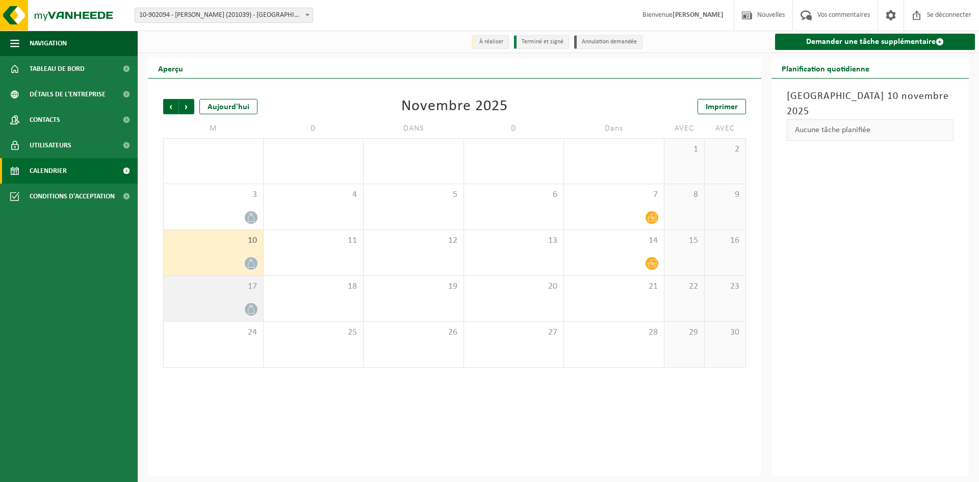
click at [217, 298] on div "17" at bounding box center [213, 298] width 99 height 45
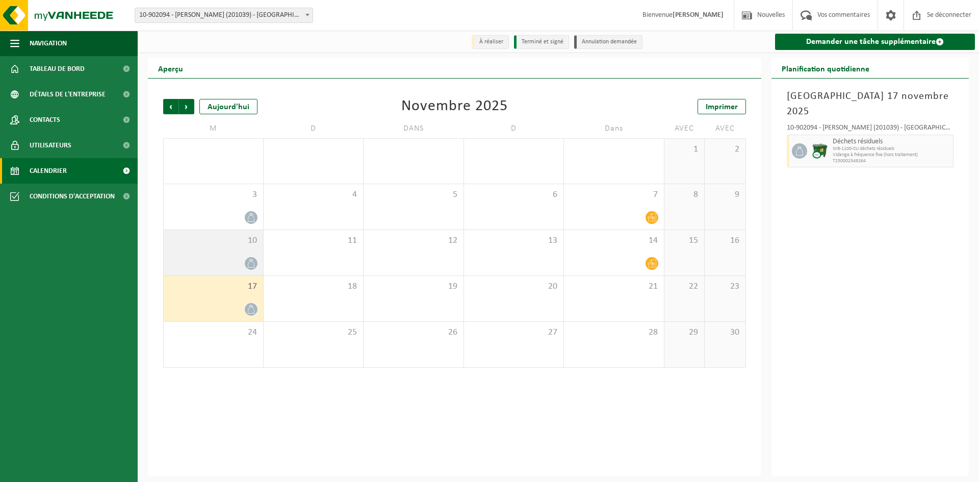
click at [225, 246] on span "10" at bounding box center [213, 240] width 89 height 11
